Goal: Find specific page/section: Find specific page/section

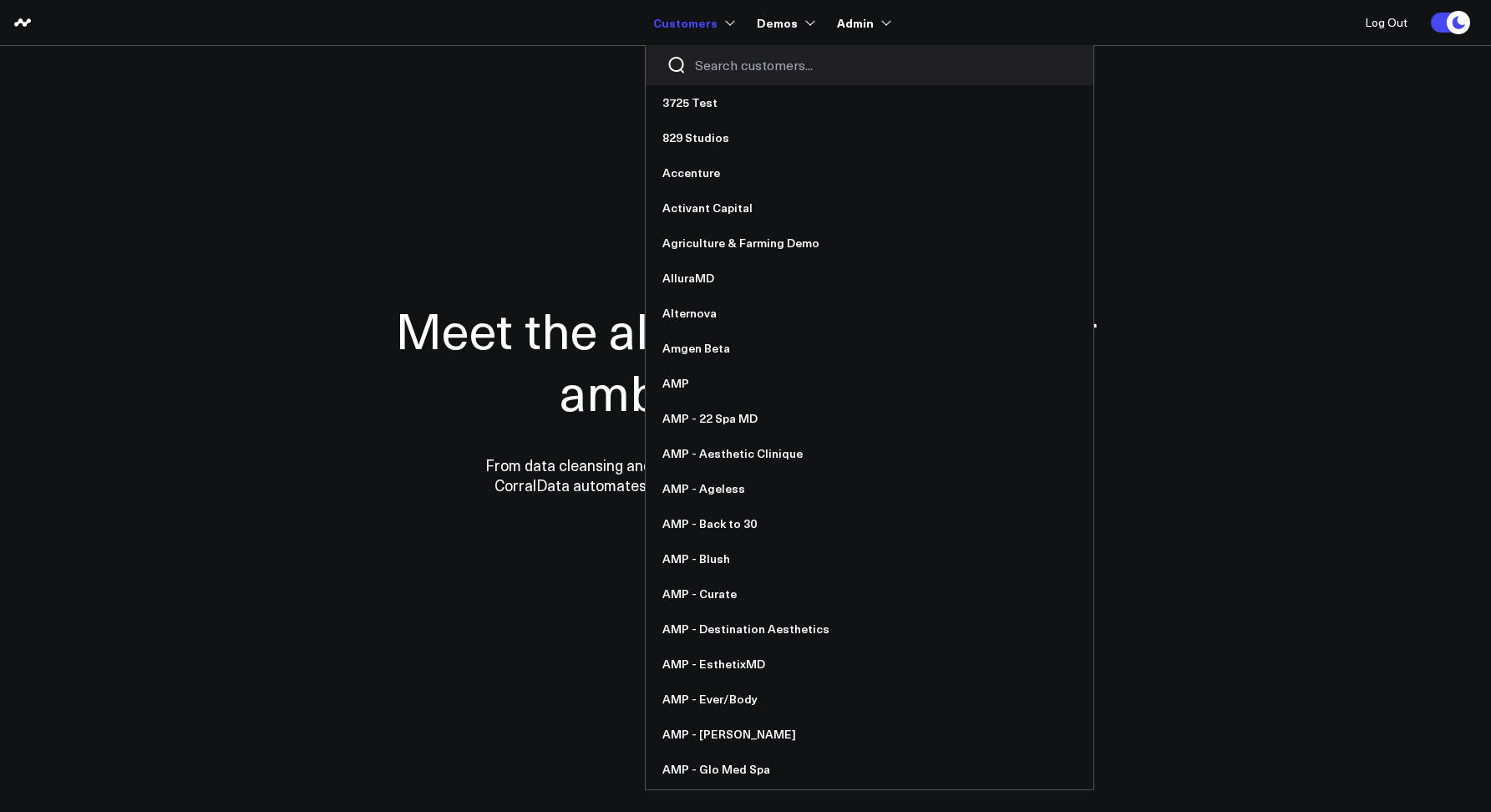
click at [711, 72] on input "Search customers input" at bounding box center [884, 65] width 378 height 18
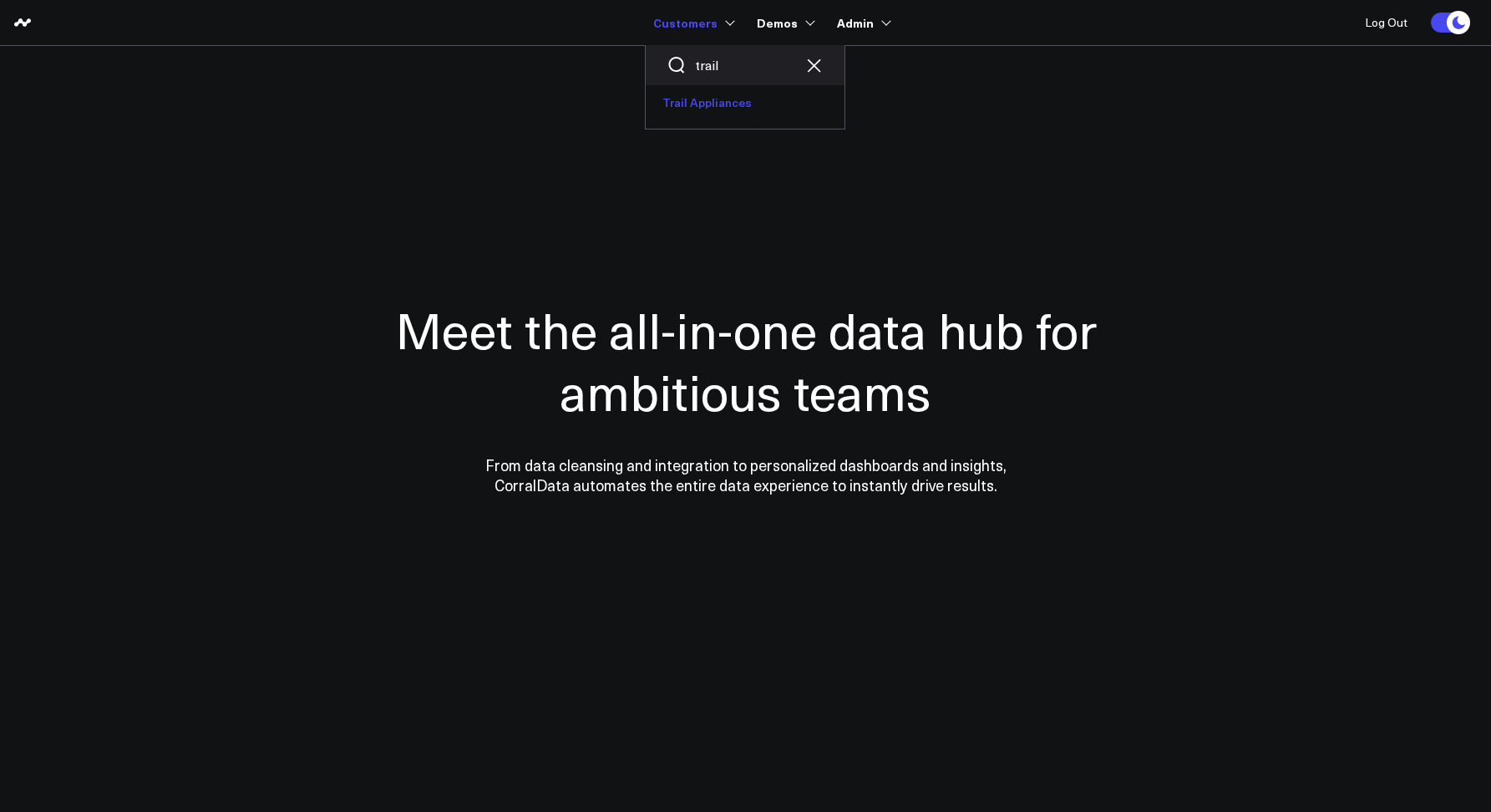
type input "trail"
click at [719, 94] on link "Trail Appliances" at bounding box center [745, 102] width 199 height 35
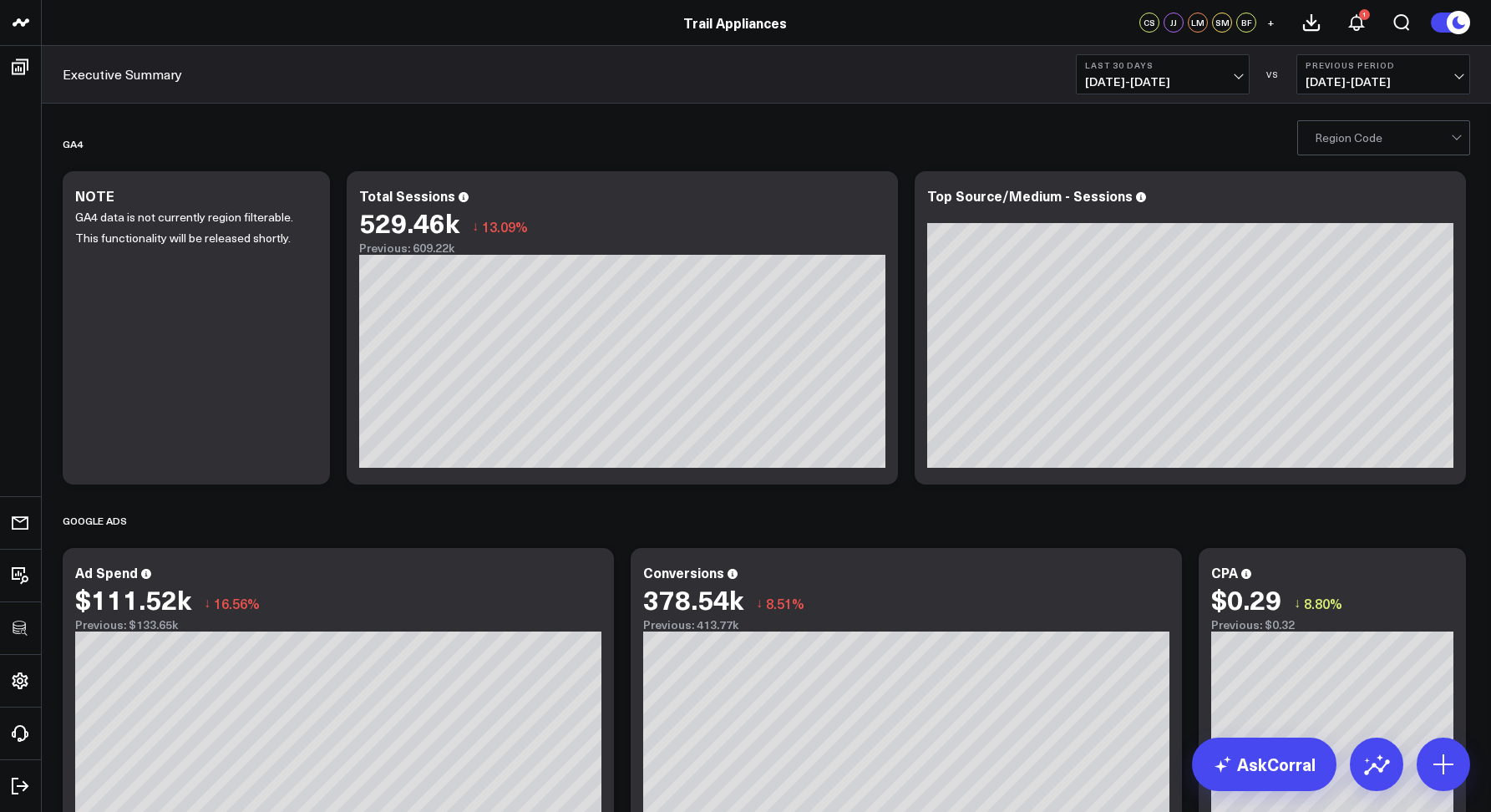
click at [1351, 138] on div at bounding box center [1383, 137] width 136 height 33
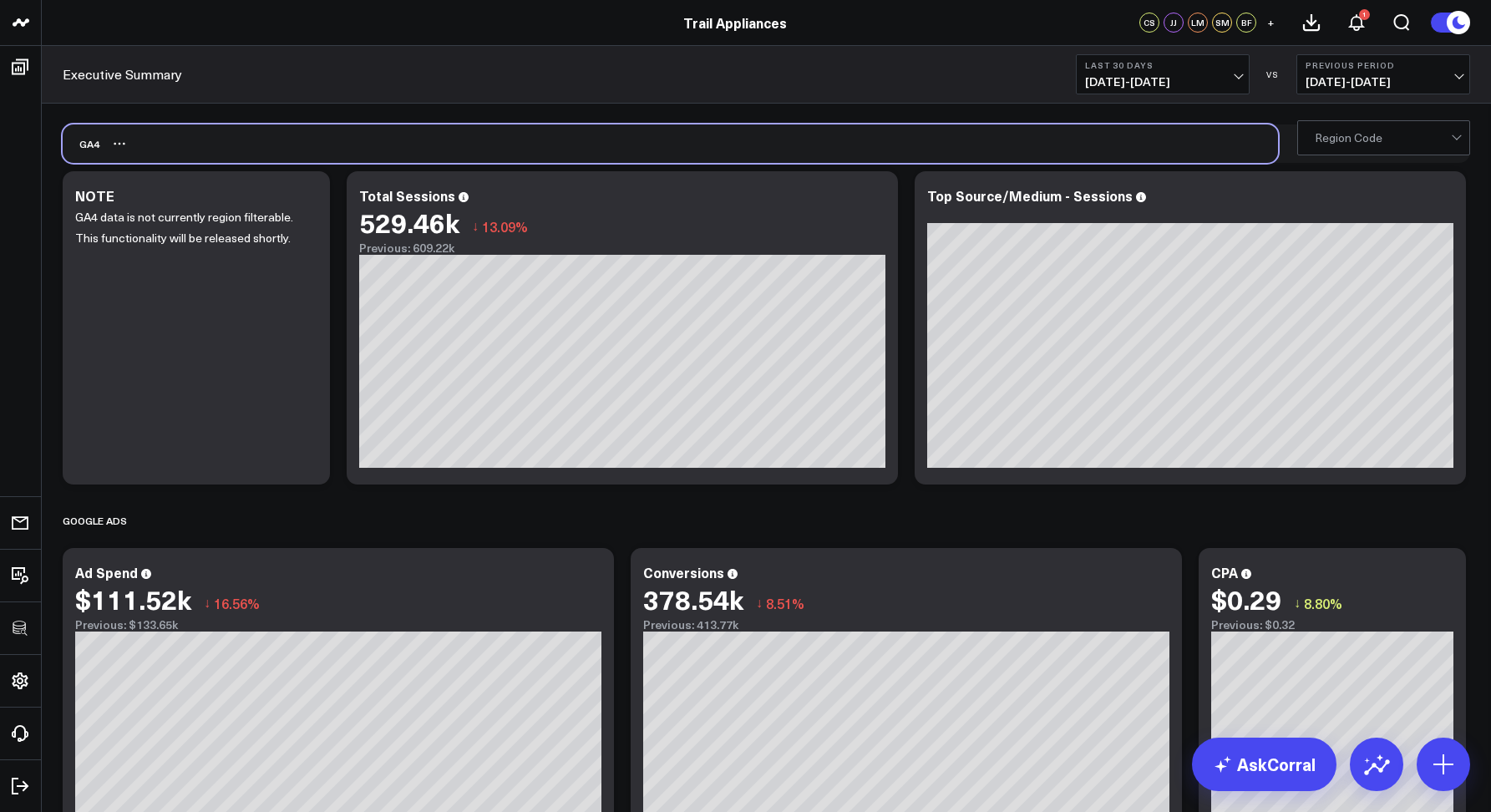
click at [1110, 145] on div "GA4" at bounding box center [670, 144] width 1215 height 38
